Goal: Transaction & Acquisition: Purchase product/service

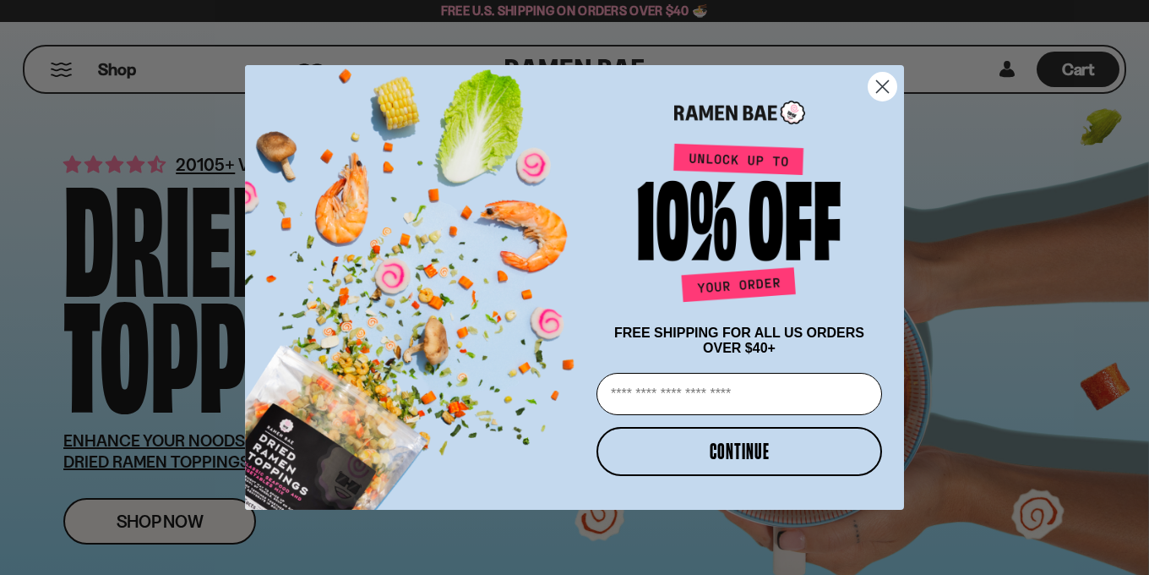
click at [886, 84] on circle "Close dialog" at bounding box center [883, 87] width 28 height 28
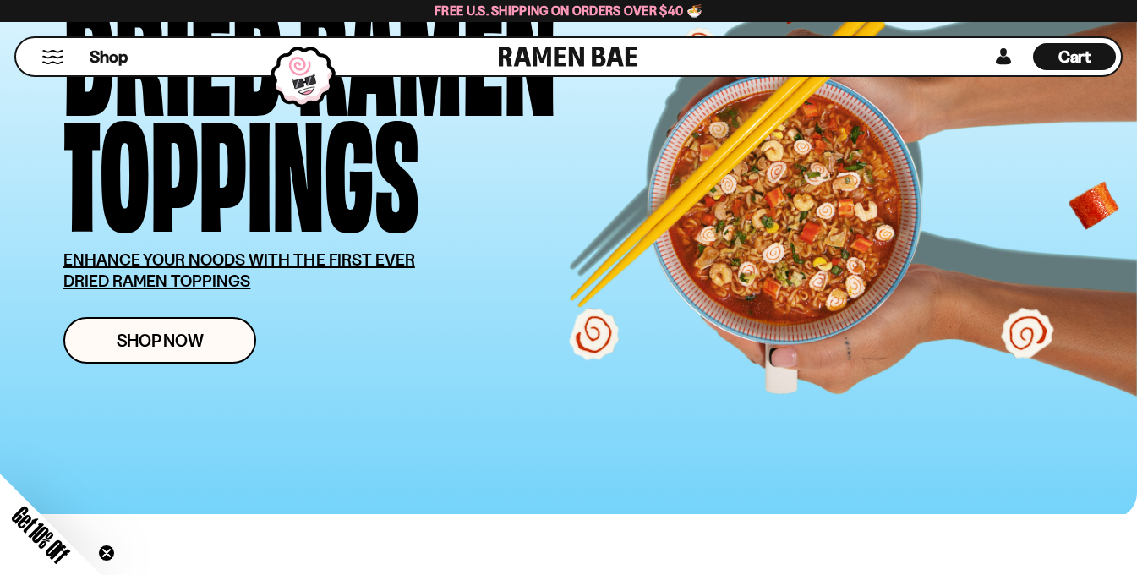
scroll to position [141, 0]
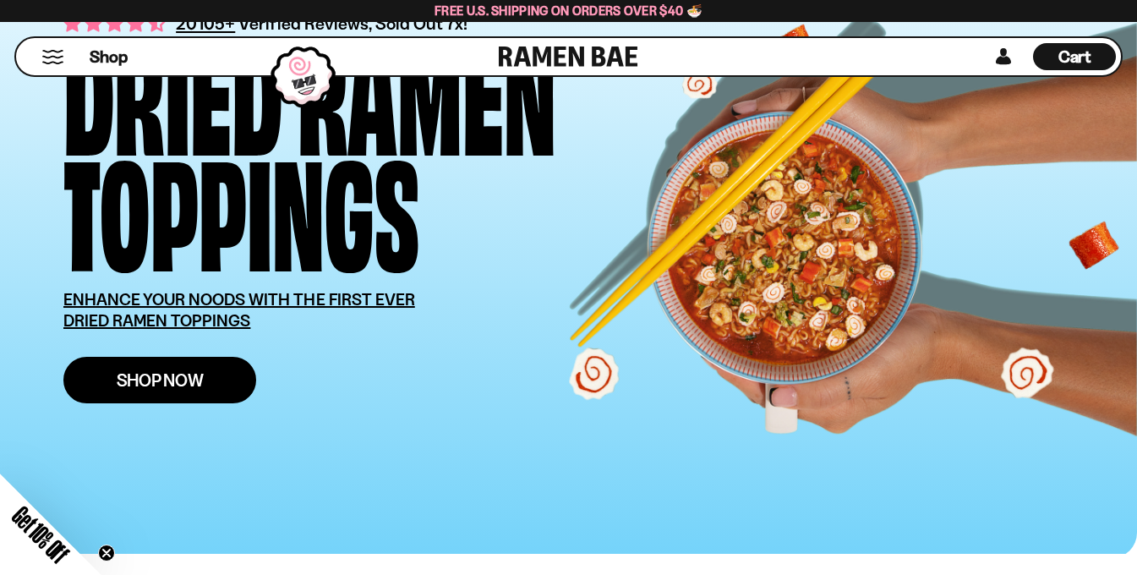
click at [134, 381] on span "Shop Now" at bounding box center [160, 380] width 87 height 18
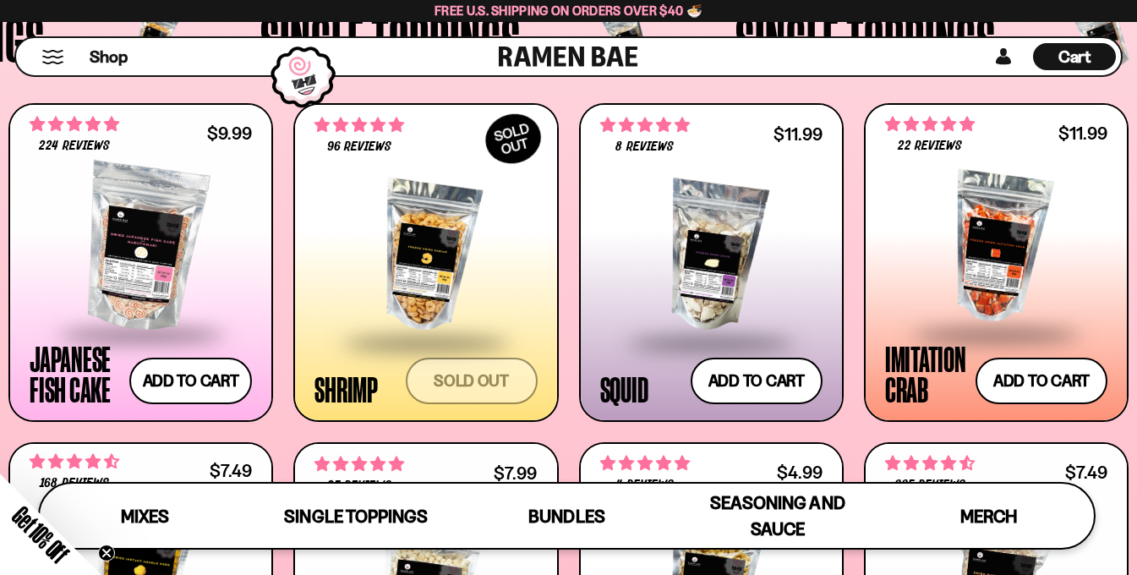
scroll to position [1363, 0]
